Goal: Information Seeking & Learning: Learn about a topic

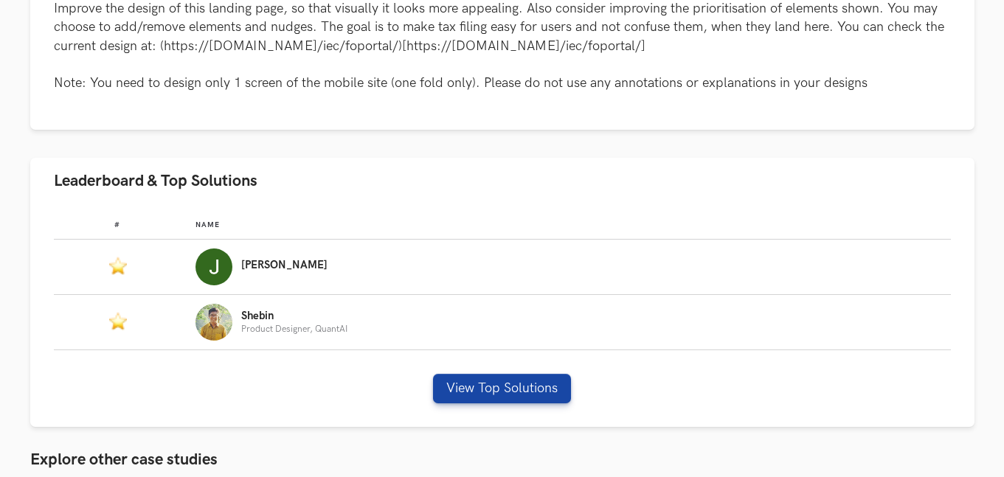
scroll to position [762, 0]
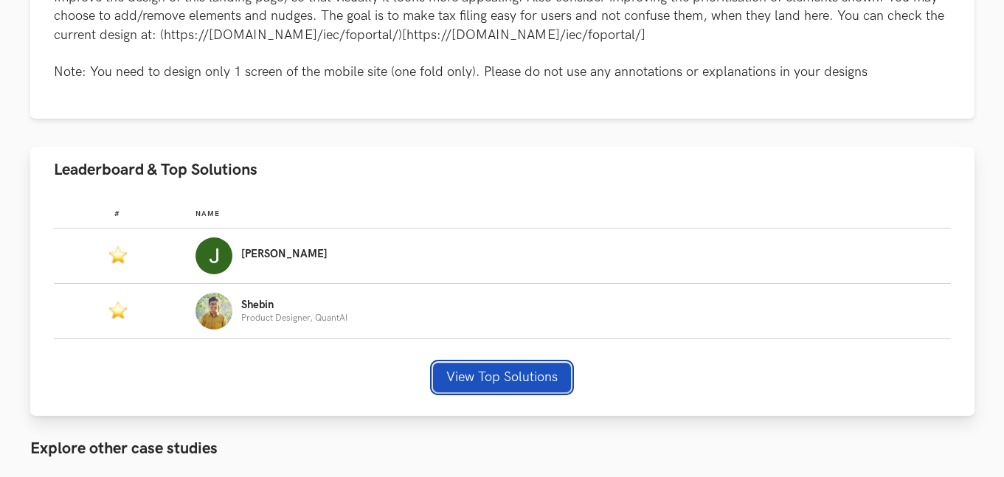
click at [463, 384] on button "View Top Solutions" at bounding box center [502, 378] width 138 height 30
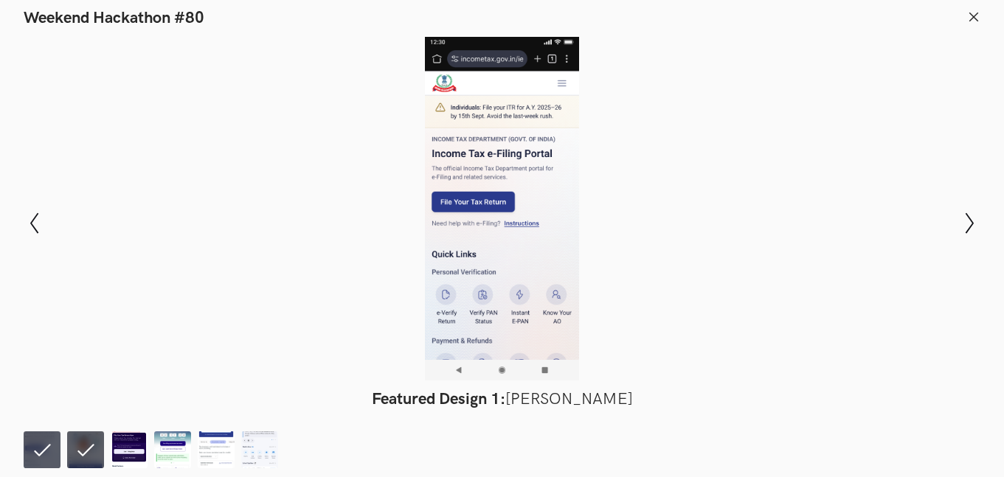
scroll to position [0, 0]
click at [977, 232] on icon "Show next slide" at bounding box center [969, 223] width 21 height 21
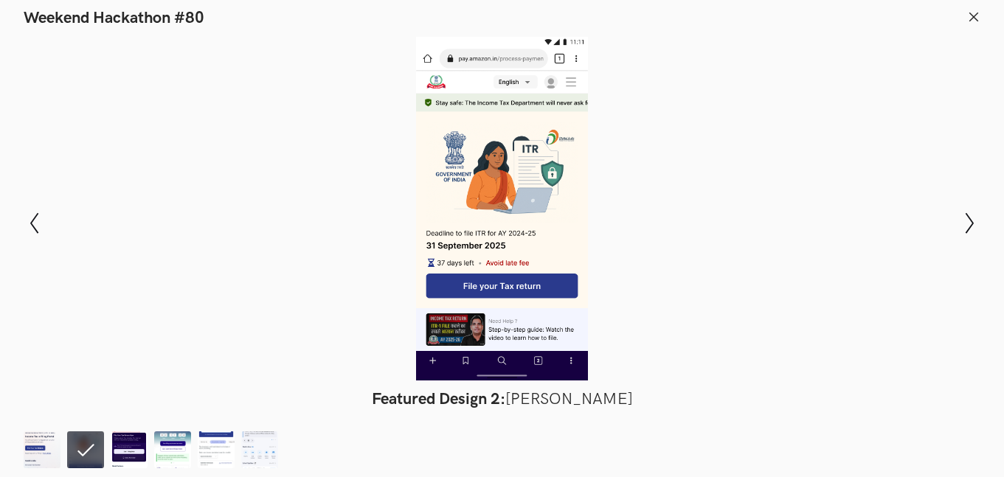
click at [825, 258] on div at bounding box center [502, 209] width 897 height 344
